Goal: Task Accomplishment & Management: Use online tool/utility

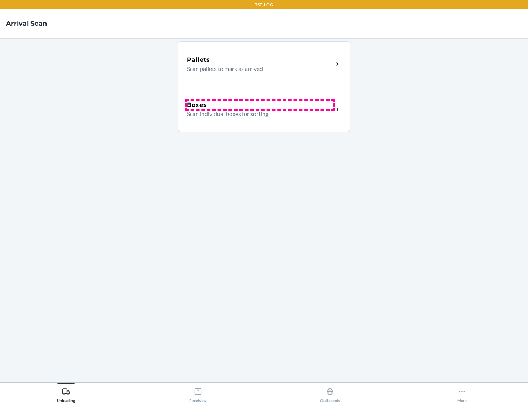
click at [260, 105] on div "Boxes" at bounding box center [260, 105] width 146 height 9
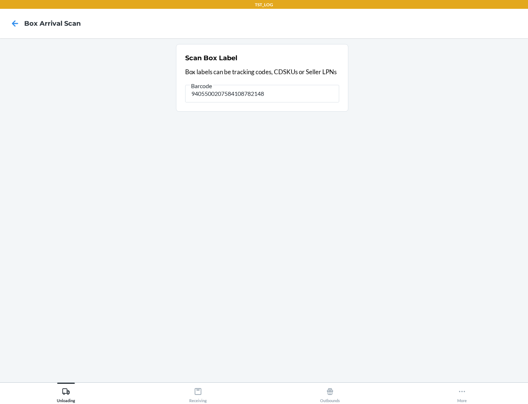
type input "9405500207584108782148"
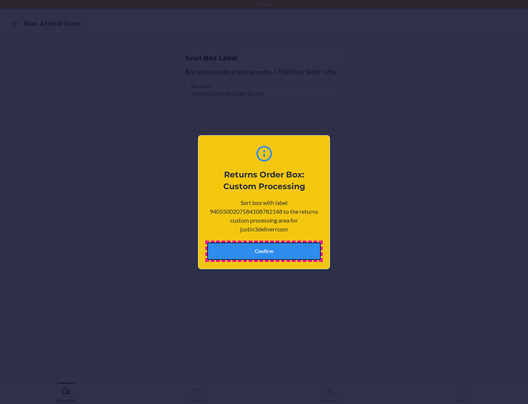
click at [264, 251] on button "Confirm" at bounding box center [264, 251] width 114 height 18
